Goal: Register for event/course

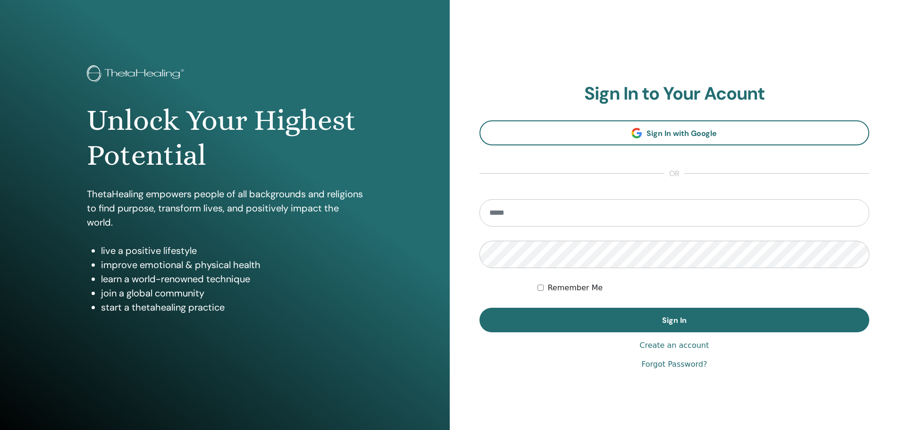
click at [586, 210] on input "email" at bounding box center [675, 212] width 390 height 27
type input "**********"
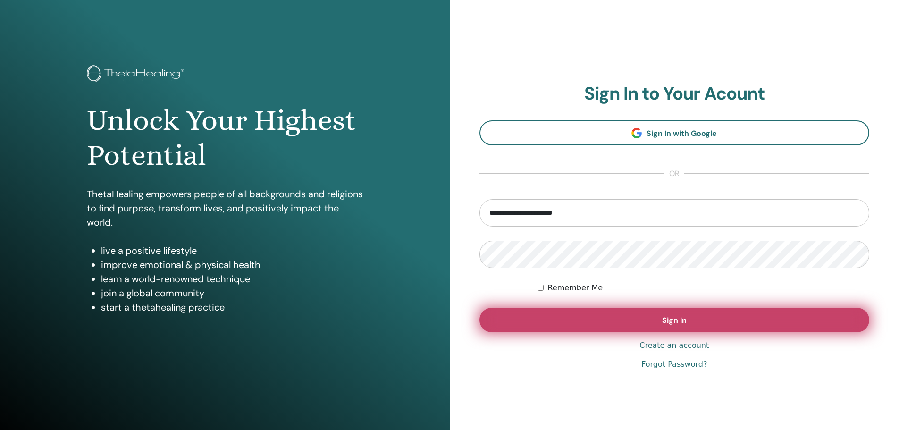
click at [664, 314] on button "Sign In" at bounding box center [675, 320] width 390 height 25
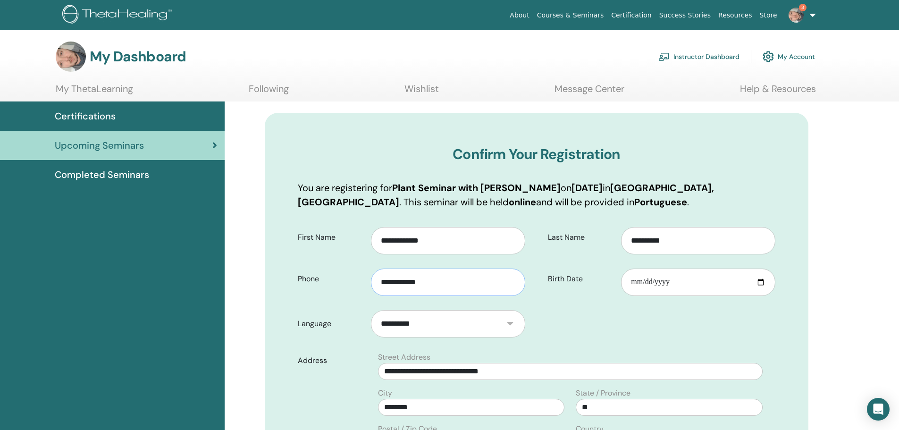
click at [457, 284] on input "**********" at bounding box center [448, 282] width 154 height 27
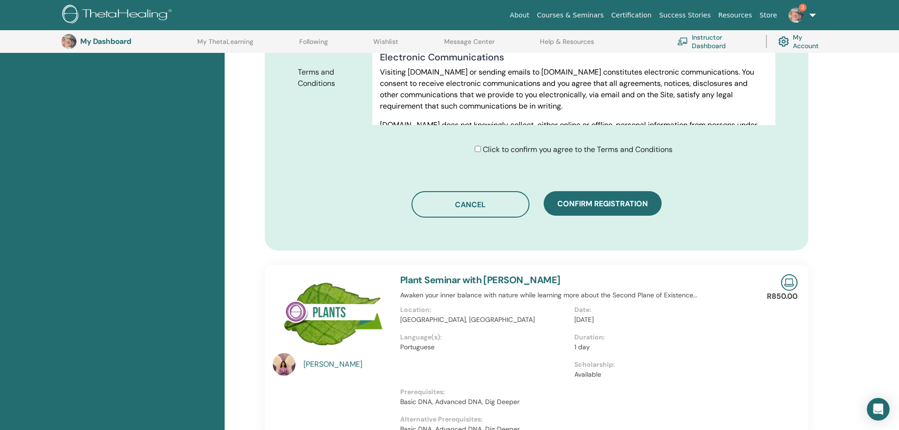
scroll to position [542, 0]
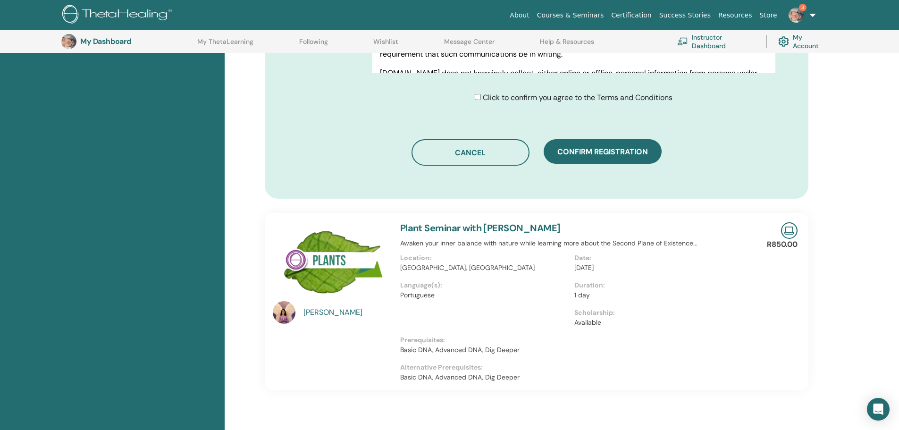
click at [609, 156] on span "Confirm registration" at bounding box center [603, 152] width 91 height 10
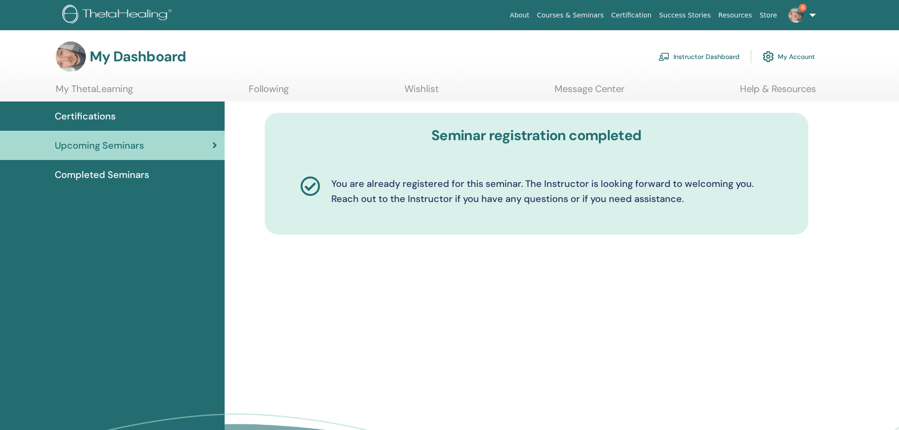
scroll to position [318, 0]
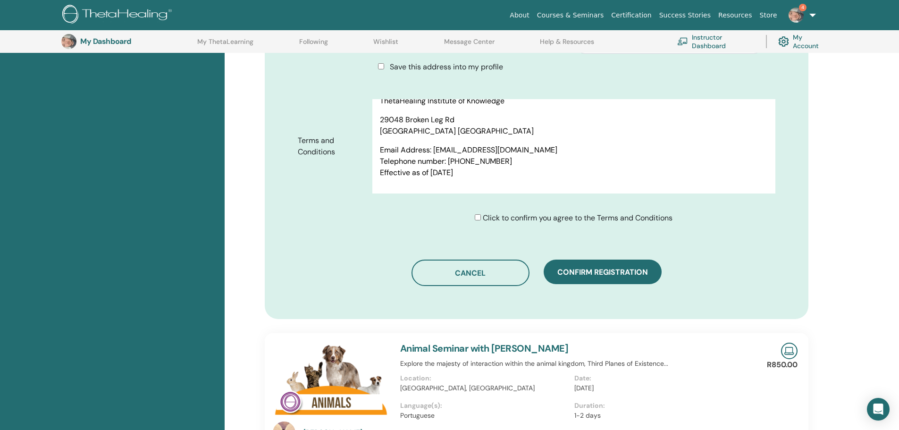
scroll to position [400, 0]
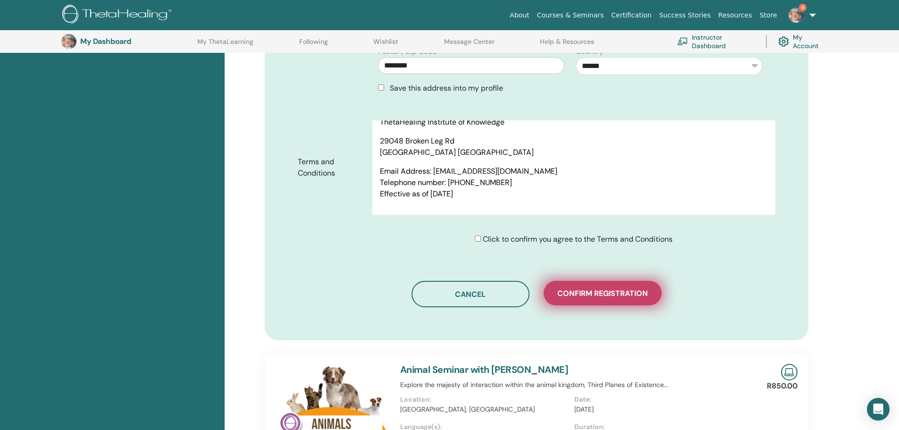
click at [614, 295] on span "Confirm registration" at bounding box center [603, 293] width 91 height 10
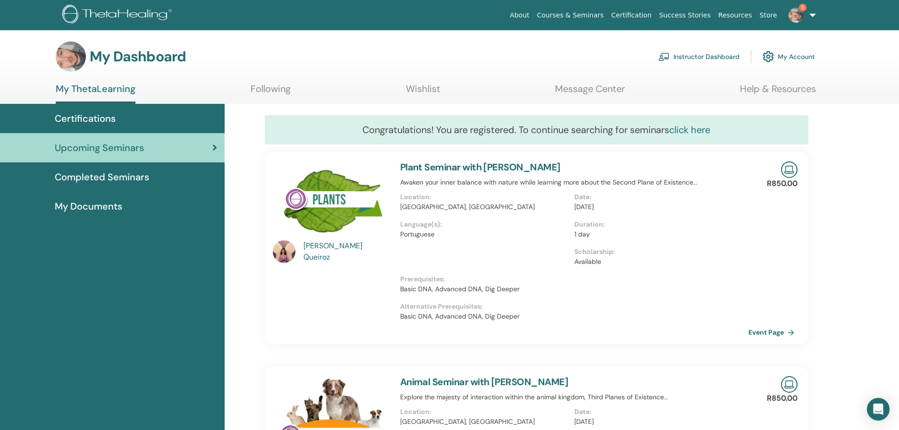
click at [694, 133] on link "click here" at bounding box center [690, 130] width 41 height 12
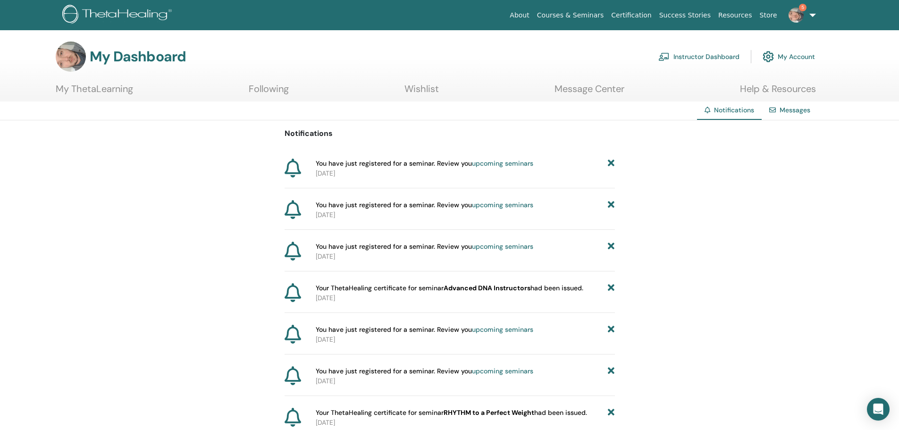
click at [506, 162] on link "upcoming seminars" at bounding box center [502, 163] width 61 height 8
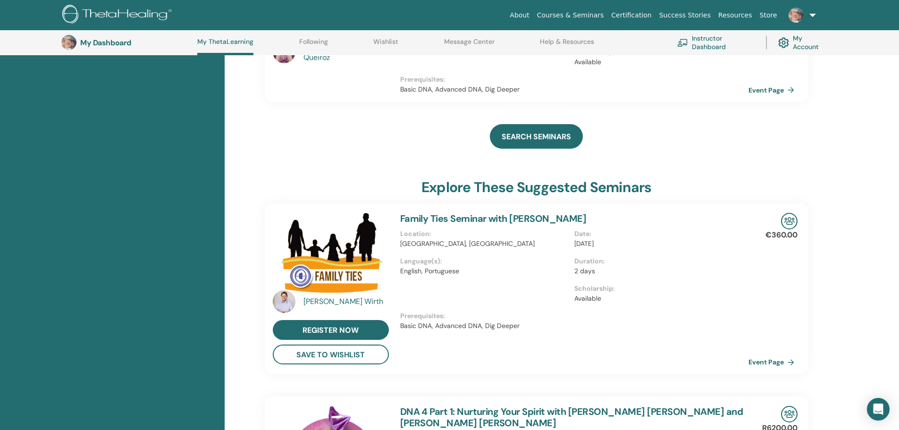
scroll to position [356, 0]
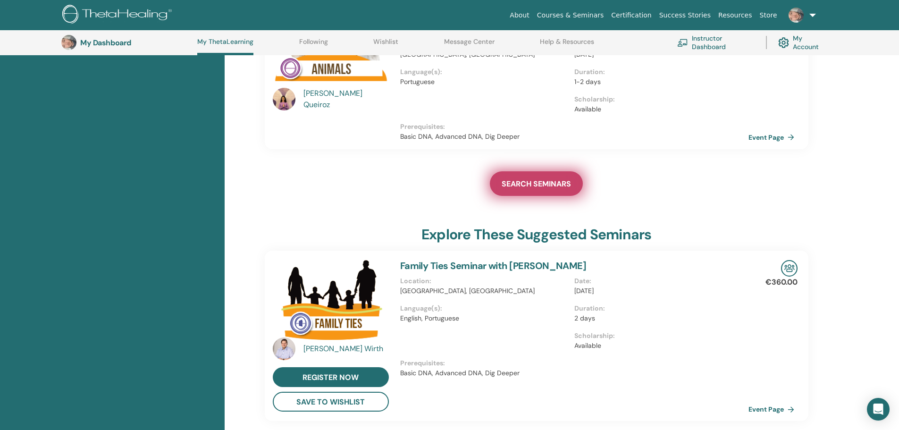
click at [535, 186] on span "SEARCH SEMINARS" at bounding box center [536, 184] width 69 height 10
